Goal: Transaction & Acquisition: Book appointment/travel/reservation

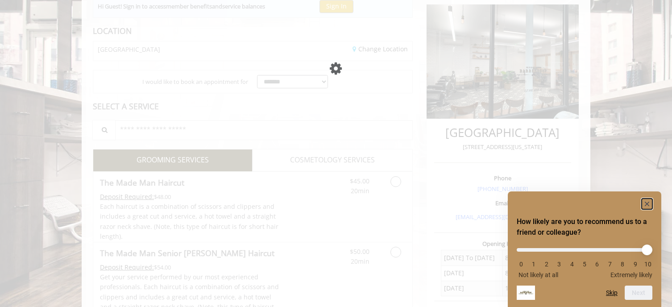
scroll to position [107, 0]
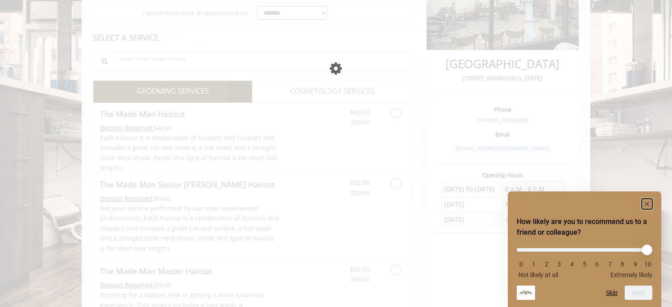
click at [648, 202] on rect "Hide survey" at bounding box center [646, 203] width 11 height 11
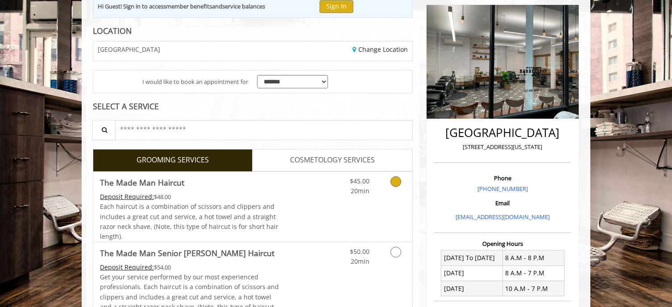
click at [395, 180] on icon "Grooming services" at bounding box center [395, 181] width 11 height 11
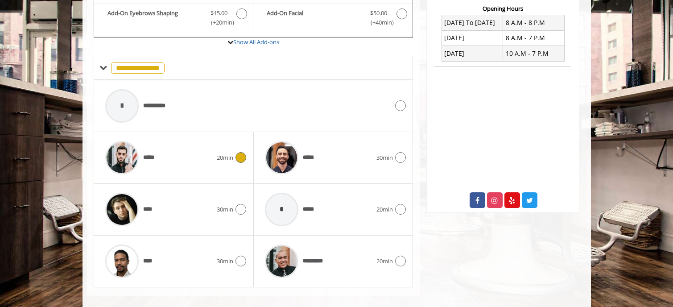
scroll to position [354, 0]
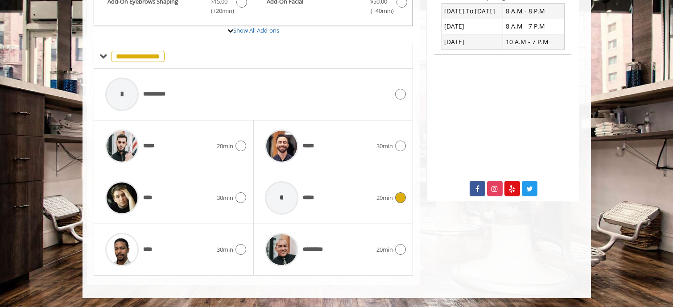
click at [403, 196] on icon at bounding box center [400, 197] width 11 height 11
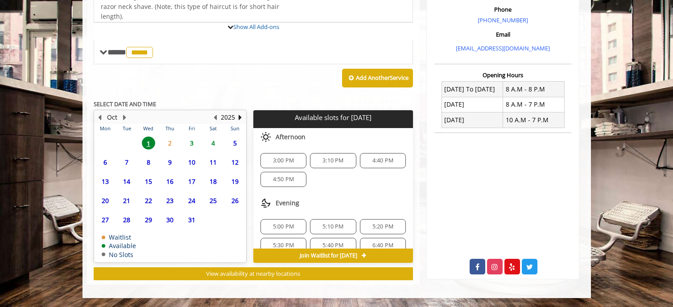
scroll to position [358, 0]
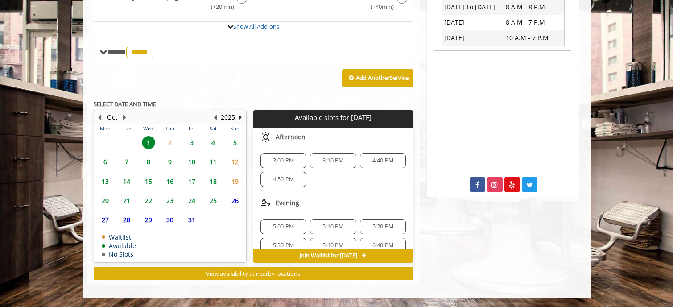
drag, startPoint x: 172, startPoint y: 141, endPoint x: 156, endPoint y: 145, distance: 16.5
click at [153, 141] on span "1" at bounding box center [148, 142] width 13 height 13
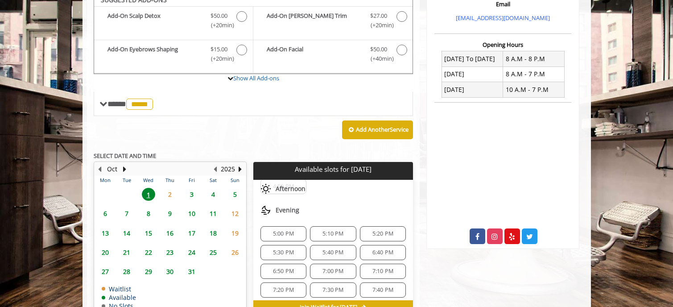
scroll to position [298, 0]
